Goal: Transaction & Acquisition: Purchase product/service

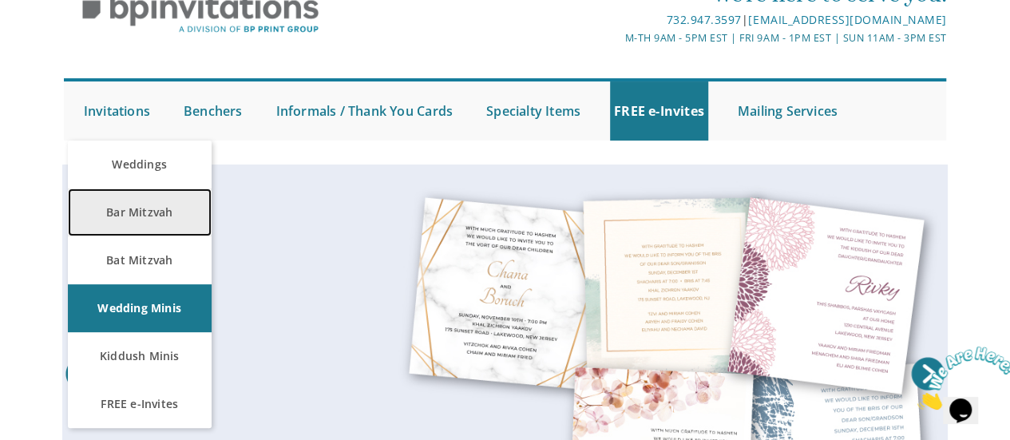
drag, startPoint x: 142, startPoint y: 218, endPoint x: 156, endPoint y: 211, distance: 15.4
click at [142, 218] on link "Bar Mitzvah" at bounding box center [140, 212] width 144 height 48
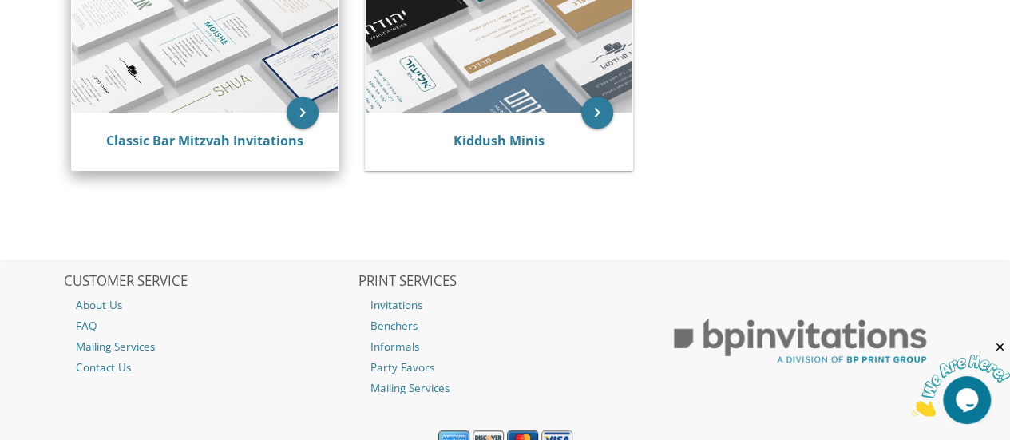
scroll to position [240, 0]
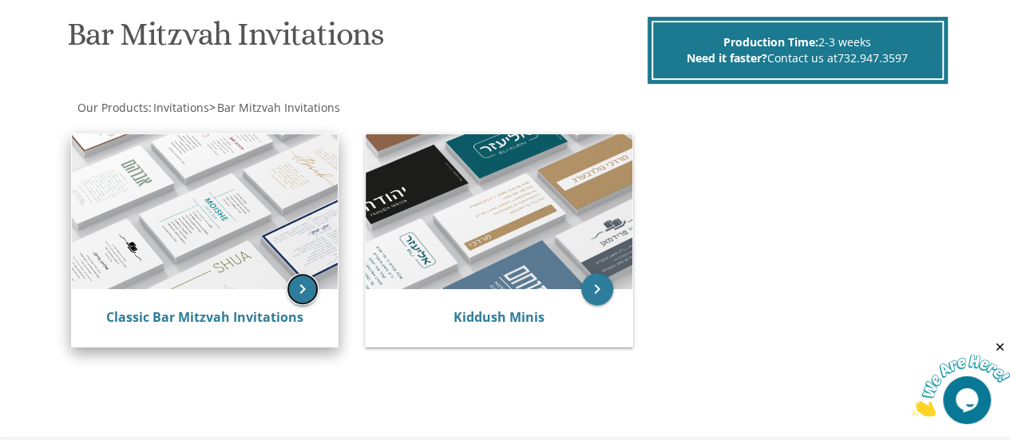
click at [303, 287] on icon "keyboard_arrow_right" at bounding box center [303, 289] width 32 height 32
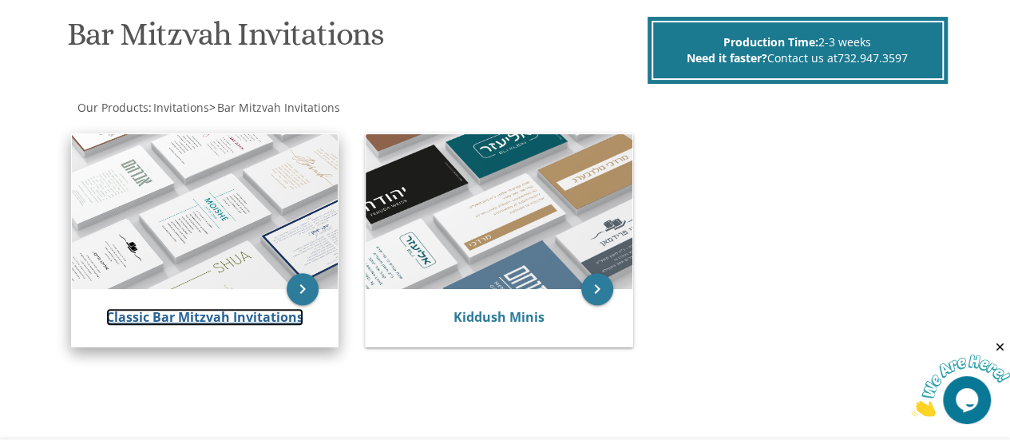
click at [197, 315] on link "Classic Bar Mitzvah Invitations" at bounding box center [204, 317] width 197 height 18
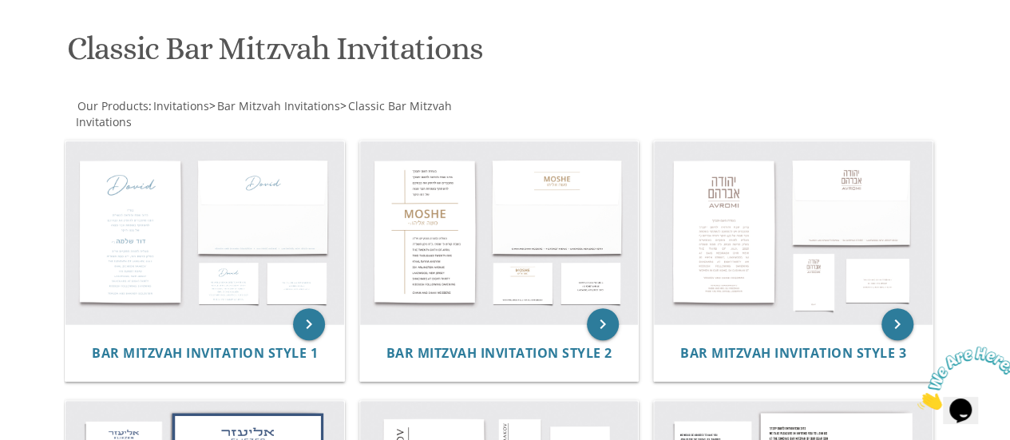
scroll to position [160, 0]
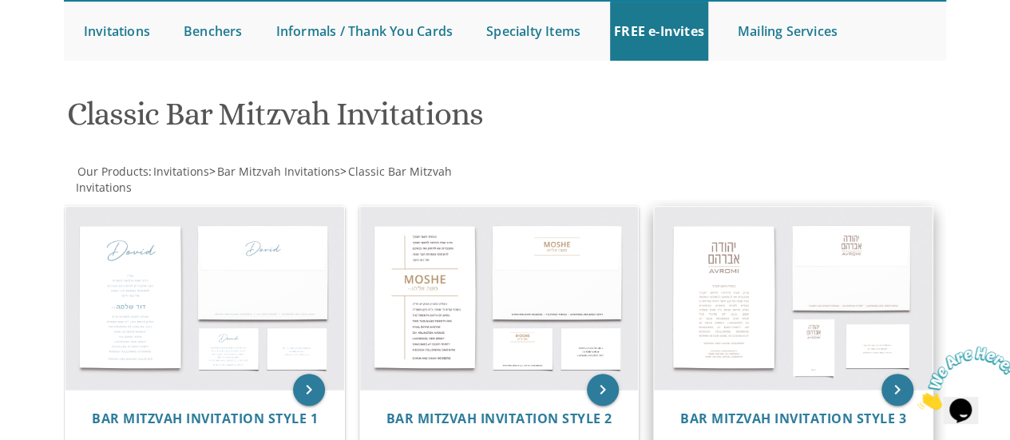
click at [732, 290] on img at bounding box center [793, 298] width 279 height 183
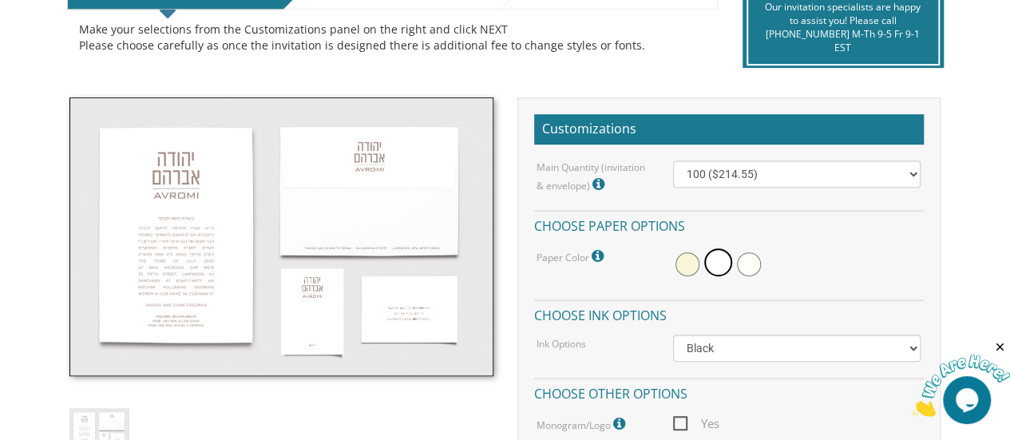
scroll to position [399, 0]
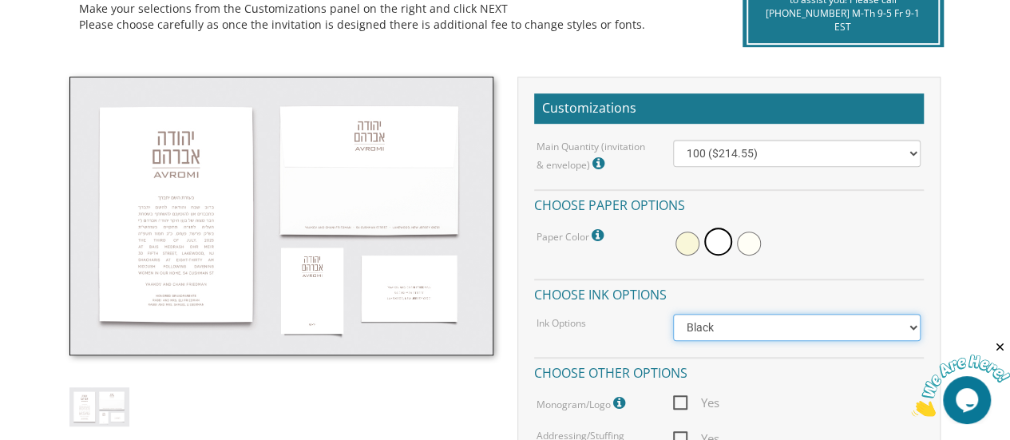
click at [781, 323] on select "Black Colored Ink ($65.00) Black + One Color ($100.00) Two Colors ($137.95)" at bounding box center [797, 327] width 248 height 27
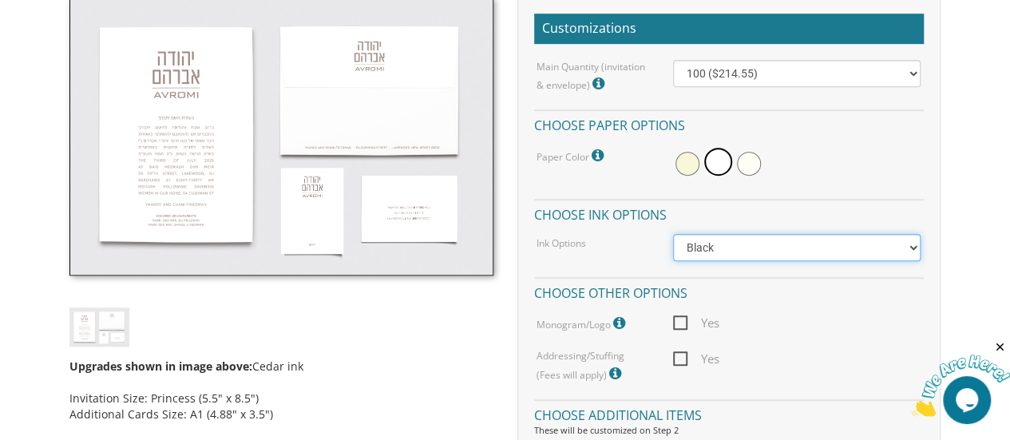
click at [778, 248] on select "Black Colored Ink ($65.00) Black + One Color ($100.00) Two Colors ($137.95)" at bounding box center [797, 247] width 248 height 27
select select "Standard"
click at [673, 234] on select "Black Colored Ink ($65.00) Black + One Color ($100.00) Two Colors ($137.95)" at bounding box center [797, 247] width 248 height 27
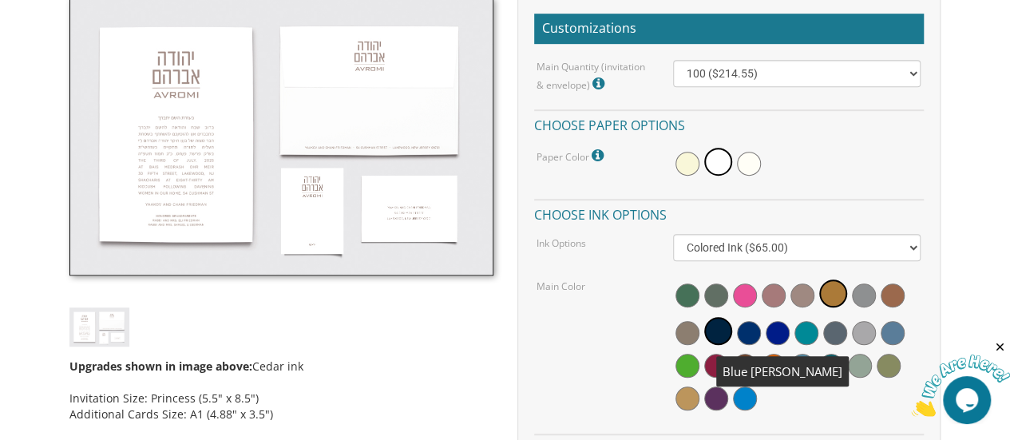
click at [748, 335] on span at bounding box center [749, 333] width 24 height 24
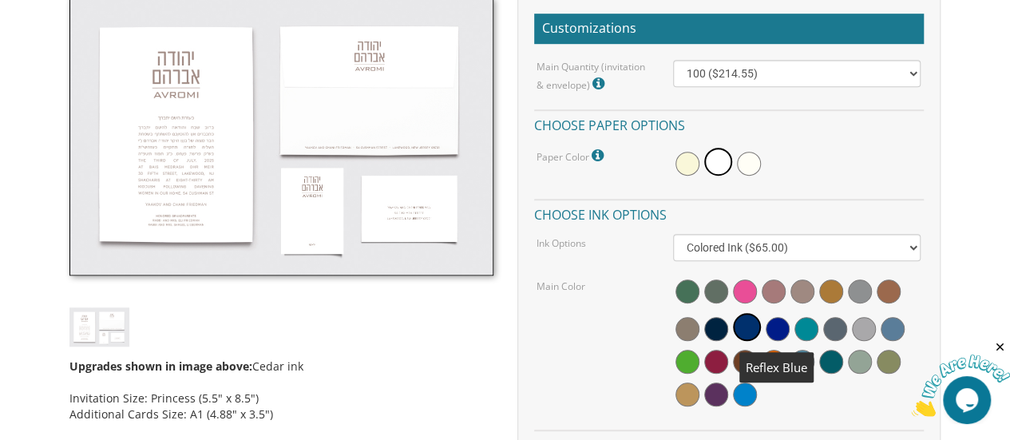
click at [773, 328] on span at bounding box center [778, 329] width 24 height 24
click at [741, 330] on span at bounding box center [745, 329] width 24 height 24
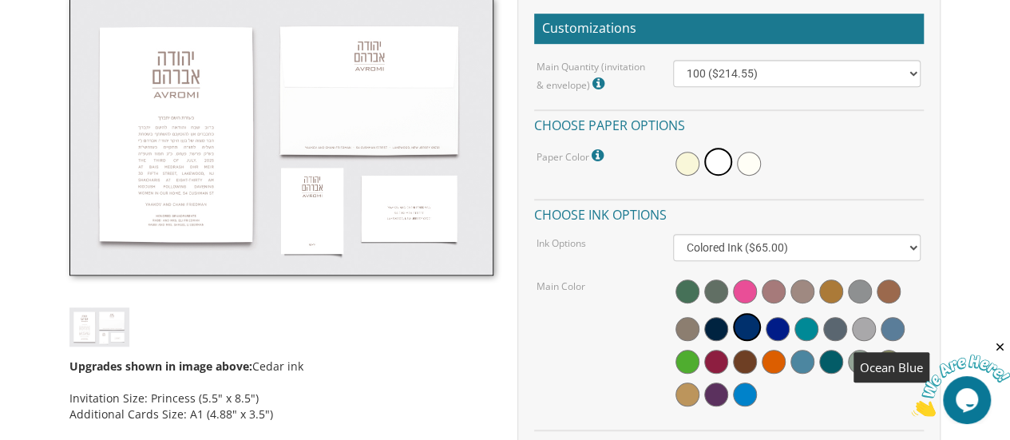
click at [891, 325] on span at bounding box center [893, 329] width 24 height 24
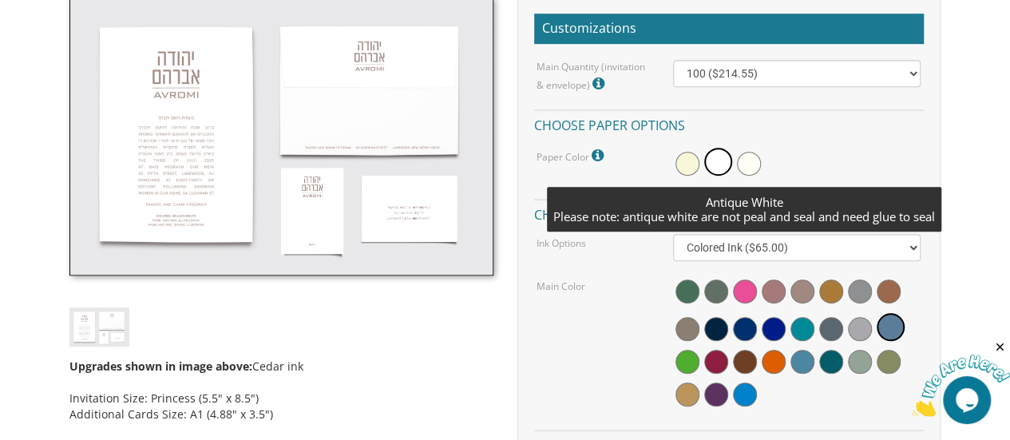
click at [747, 157] on span at bounding box center [749, 164] width 24 height 24
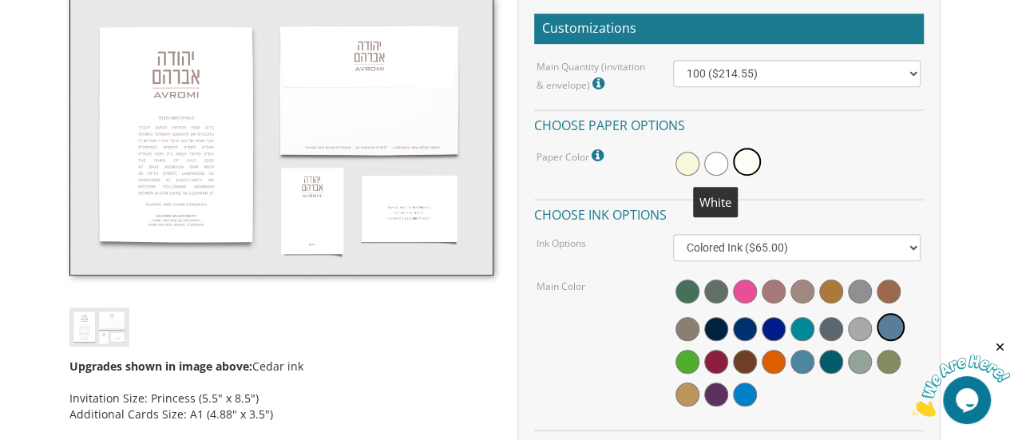
click at [715, 168] on span at bounding box center [716, 164] width 24 height 24
click at [684, 170] on span at bounding box center [688, 164] width 24 height 24
click at [711, 159] on span at bounding box center [720, 164] width 24 height 24
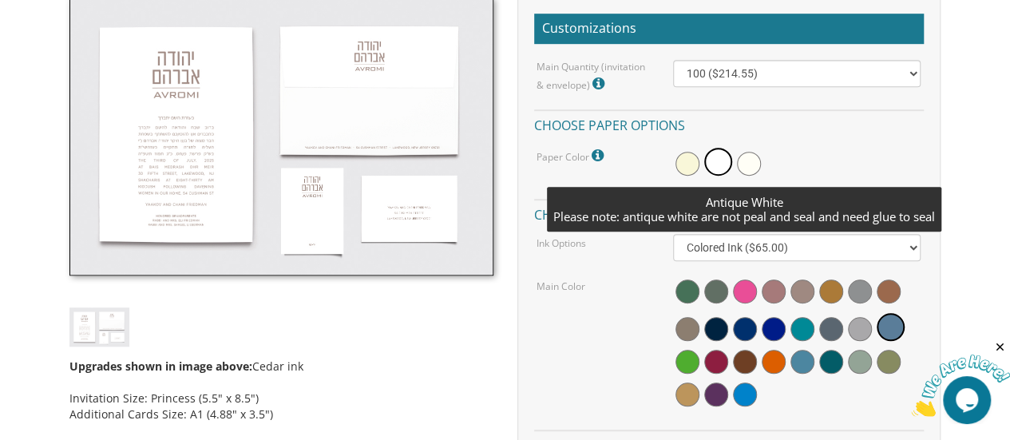
click at [747, 158] on span at bounding box center [749, 164] width 24 height 24
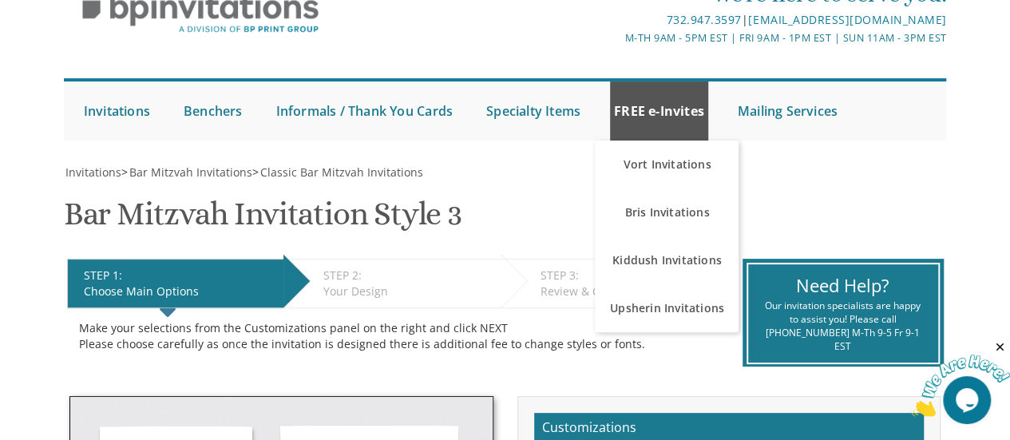
scroll to position [80, 0]
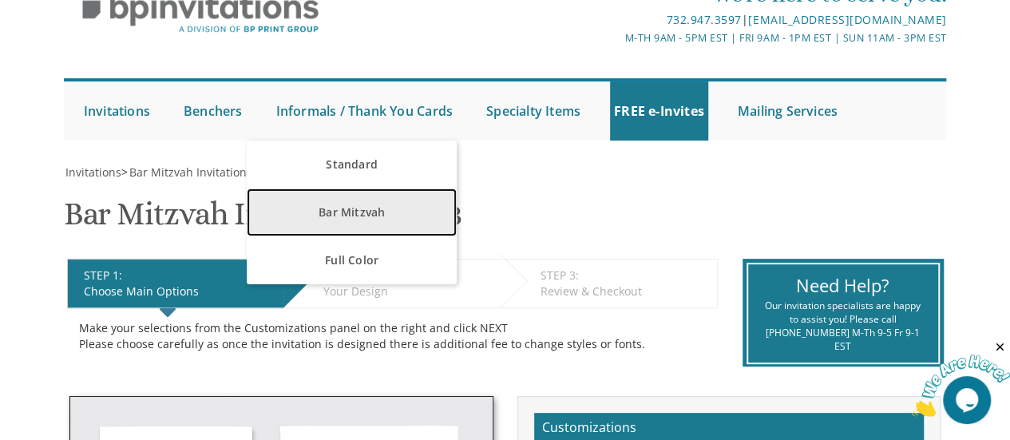
click at [342, 212] on link "Bar Mitzvah" at bounding box center [352, 212] width 210 height 48
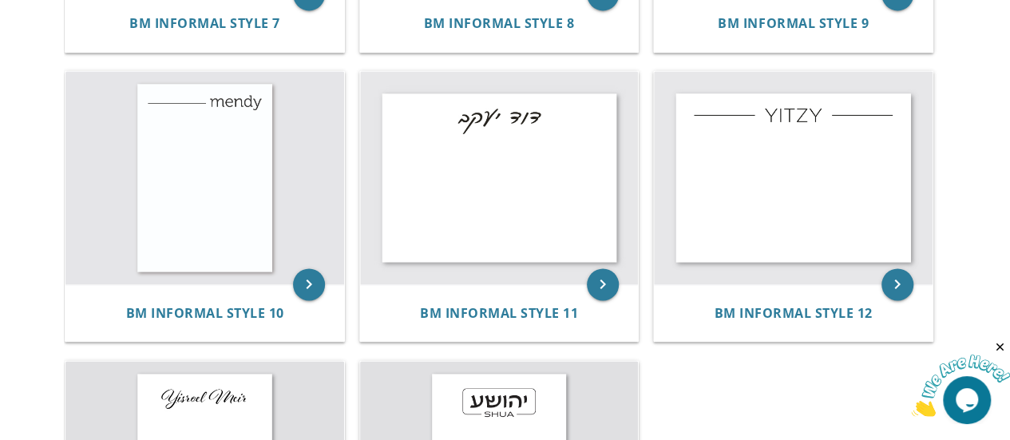
scroll to position [1198, 0]
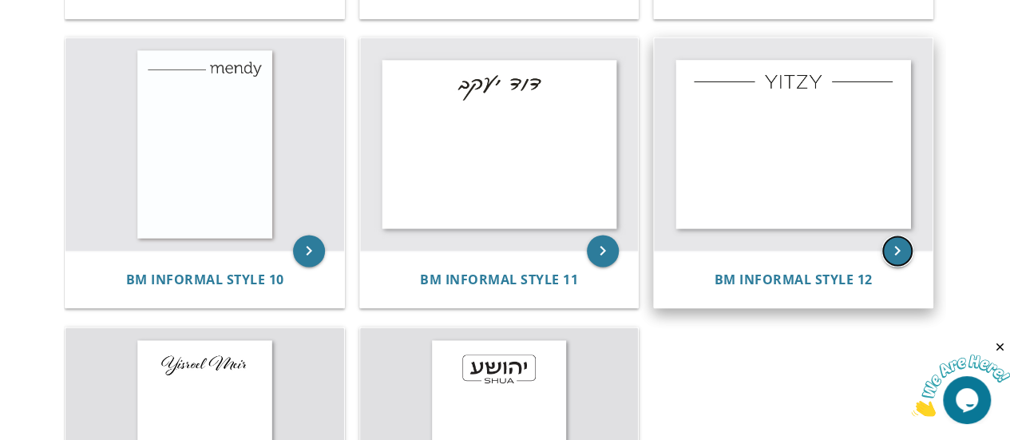
click at [893, 248] on icon "keyboard_arrow_right" at bounding box center [898, 251] width 32 height 32
